Goal: Information Seeking & Learning: Learn about a topic

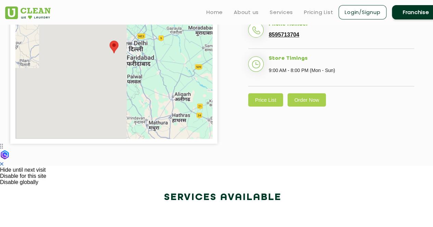
scroll to position [137, 0]
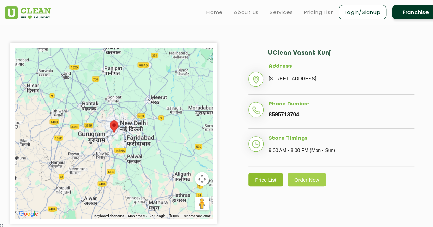
click at [262, 187] on link "Price List" at bounding box center [265, 179] width 35 height 13
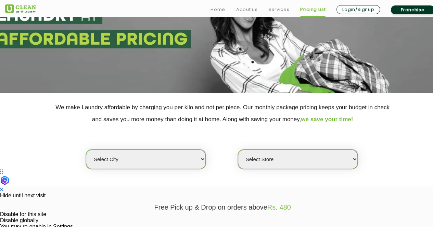
scroll to position [137, 0]
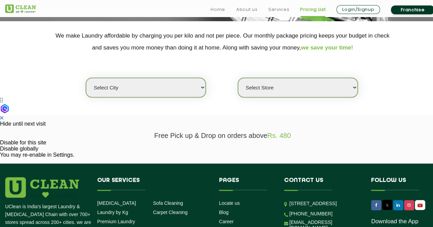
click at [145, 86] on select "Select city [GEOGRAPHIC_DATA] [GEOGRAPHIC_DATA] [GEOGRAPHIC_DATA] [GEOGRAPHIC_D…" at bounding box center [146, 87] width 120 height 19
select select "1"
click at [86, 78] on select "Select city [GEOGRAPHIC_DATA] [GEOGRAPHIC_DATA] [GEOGRAPHIC_DATA] [GEOGRAPHIC_D…" at bounding box center [146, 87] width 120 height 19
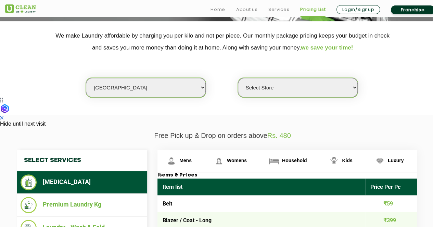
click at [294, 81] on select "Select Store [GEOGRAPHIC_DATA] [GEOGRAPHIC_DATA] 2 [GEOGRAPHIC_DATA] [PERSON_NA…" at bounding box center [298, 87] width 120 height 19
select select "2"
click at [238, 78] on select "Select Store [GEOGRAPHIC_DATA] [GEOGRAPHIC_DATA] 2 [GEOGRAPHIC_DATA] [PERSON_NA…" at bounding box center [298, 87] width 120 height 19
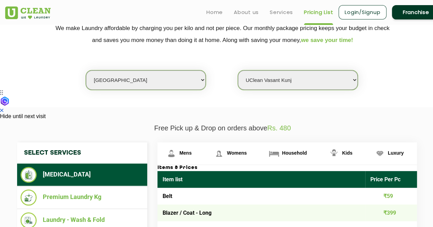
scroll to position [103, 0]
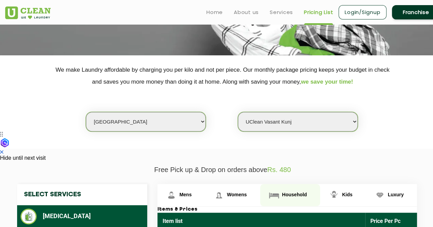
click at [296, 195] on span "Household" at bounding box center [294, 194] width 25 height 5
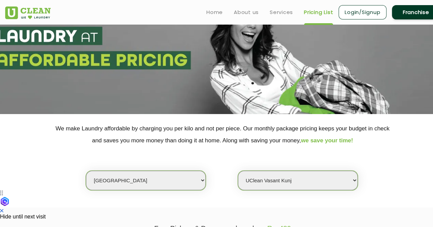
scroll to position [0, 0]
